Goal: Check status: Check status

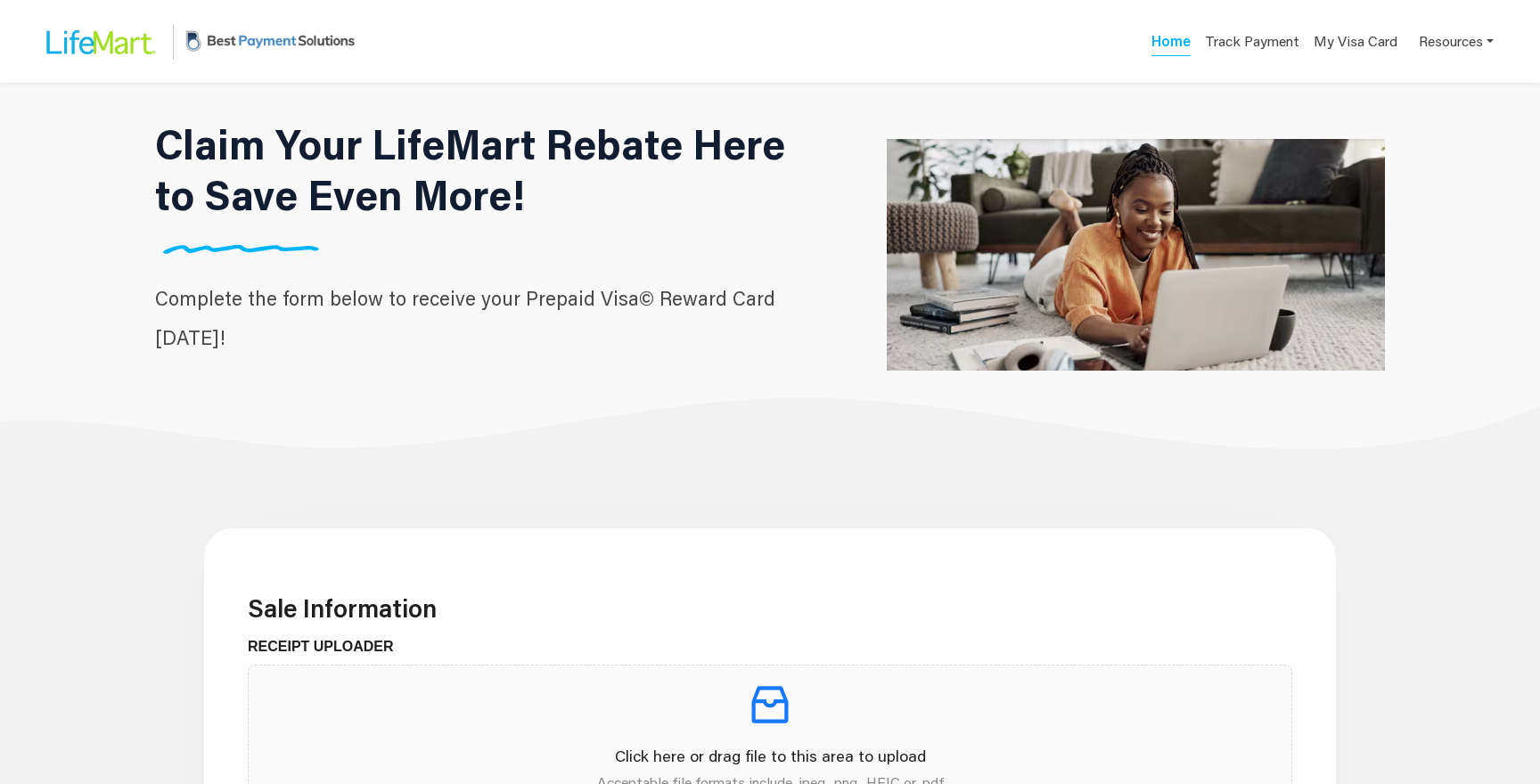
click at [111, 29] on img at bounding box center [99, 42] width 134 height 57
click at [1246, 55] on link "Track Payment" at bounding box center [1249, 43] width 101 height 25
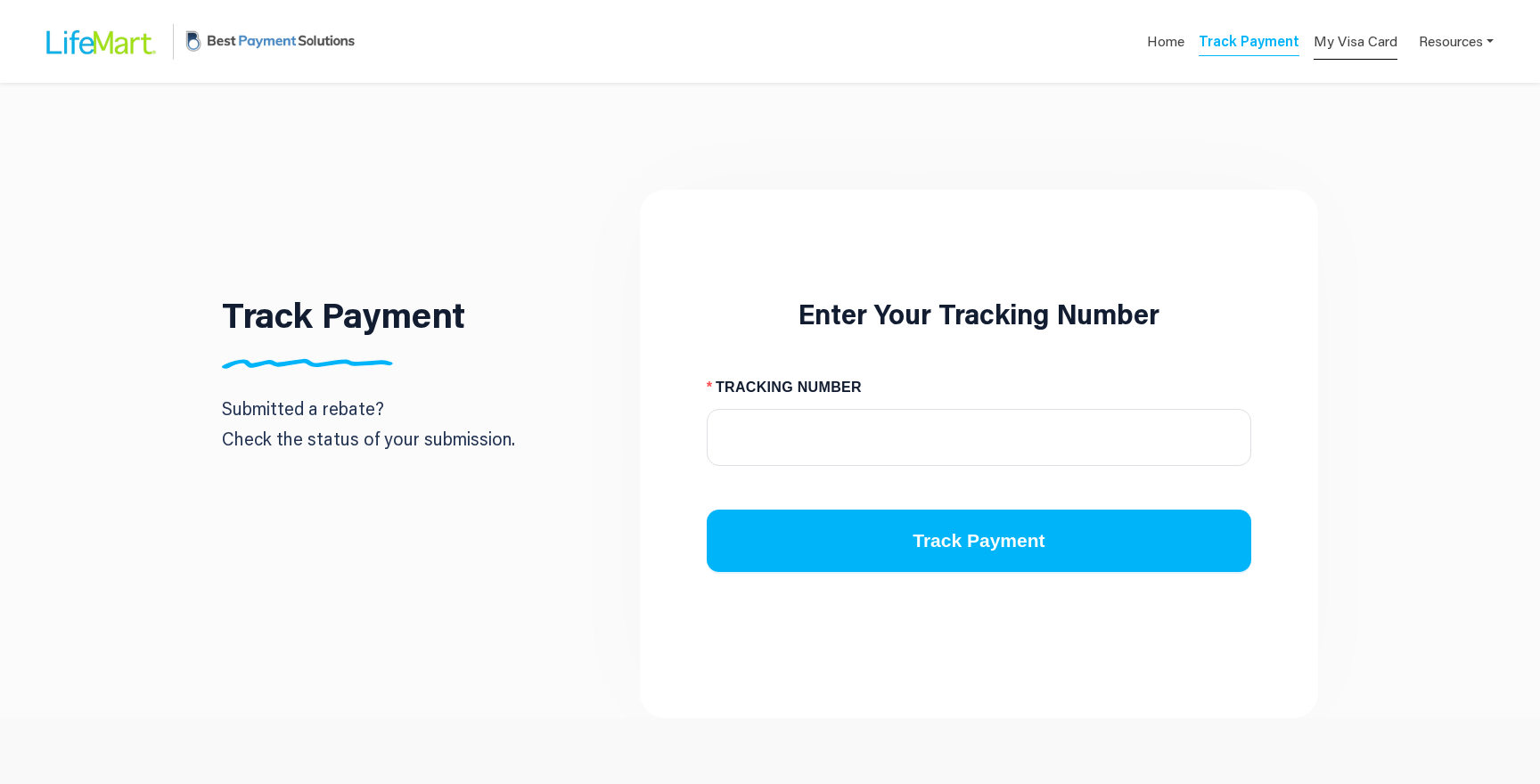
click at [1357, 50] on link "My Visa Card" at bounding box center [1355, 41] width 83 height 37
click at [1426, 29] on link "Resources" at bounding box center [1456, 40] width 75 height 35
click at [1429, 108] on div "Contact Us" at bounding box center [1429, 112] width 112 height 21
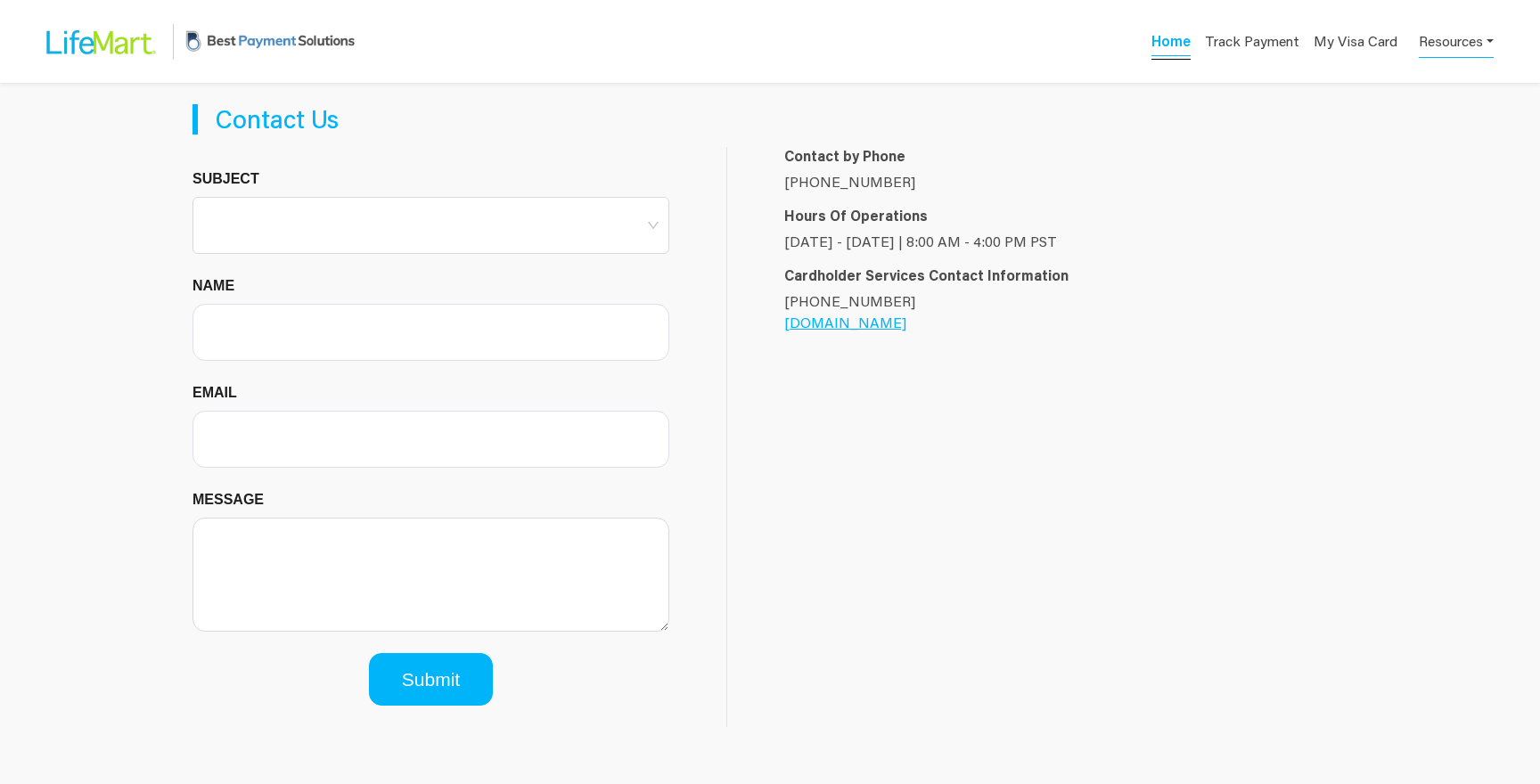
click at [1170, 45] on link "Home" at bounding box center [1170, 43] width 39 height 25
